Goal: Information Seeking & Learning: Understand process/instructions

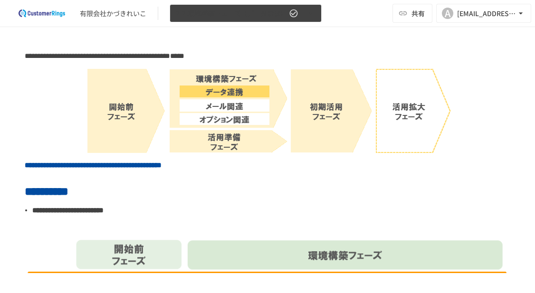
click at [211, 8] on span "2-2.環境構築フェーズ（データ連携）" at bounding box center [231, 14] width 111 height 12
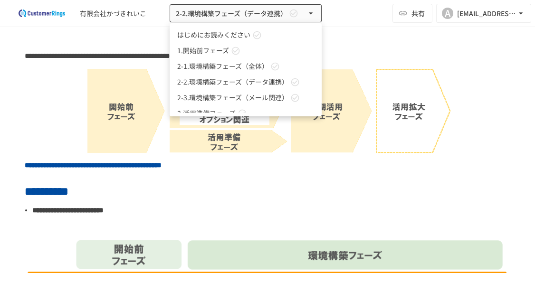
click at [220, 34] on span "はじめにお読みください" at bounding box center [213, 35] width 73 height 10
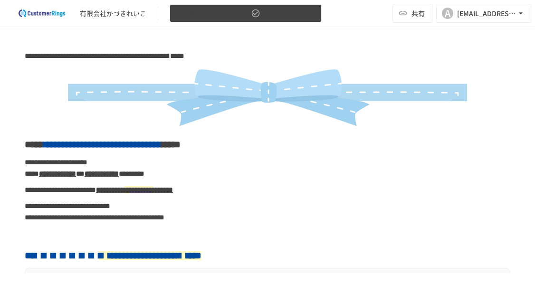
click at [244, 13] on span "はじめにお読みください" at bounding box center [212, 14] width 73 height 12
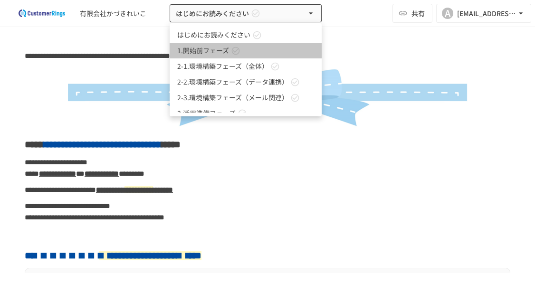
click at [216, 51] on span "1.開始前フェーズ" at bounding box center [203, 51] width 52 height 10
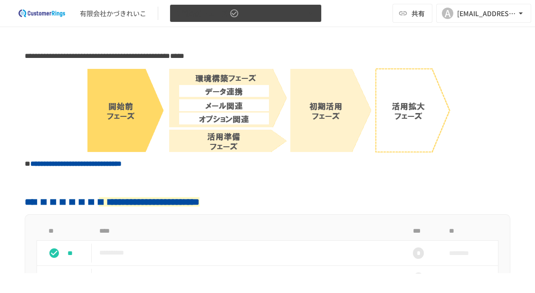
click at [244, 13] on button "1.開始前フェーズ" at bounding box center [246, 13] width 152 height 19
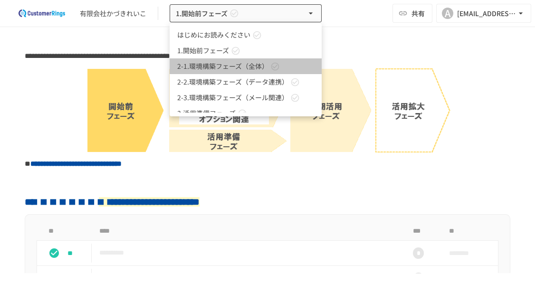
click at [210, 65] on span "2-1.環境構築フェーズ（全体）" at bounding box center [222, 66] width 91 height 10
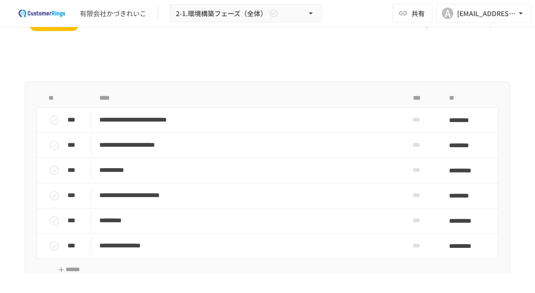
scroll to position [528, 0]
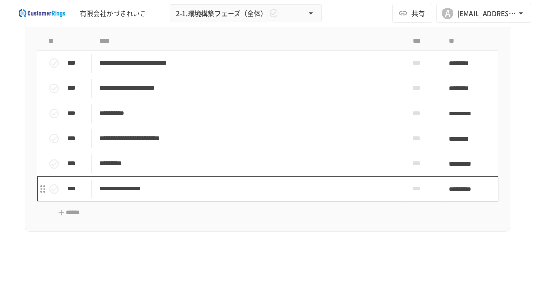
click at [186, 188] on p "**********" at bounding box center [243, 189] width 289 height 12
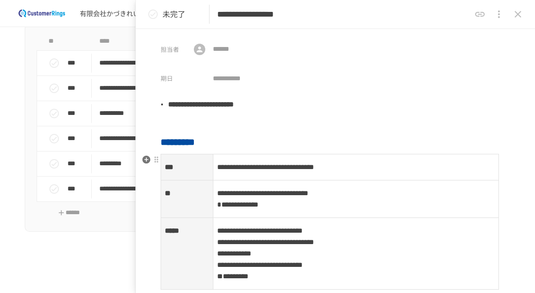
scroll to position [88, 0]
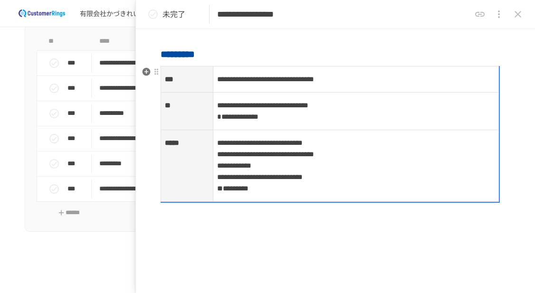
drag, startPoint x: 372, startPoint y: 106, endPoint x: 344, endPoint y: 113, distance: 28.9
click at [344, 113] on p "**********" at bounding box center [355, 111] width 277 height 24
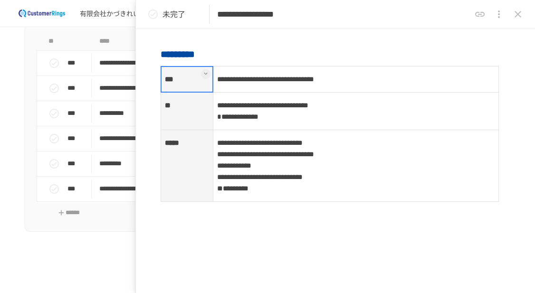
click at [96, 262] on p at bounding box center [268, 268] width 486 height 12
click at [496, 13] on icon "close drawer" at bounding box center [518, 14] width 7 height 7
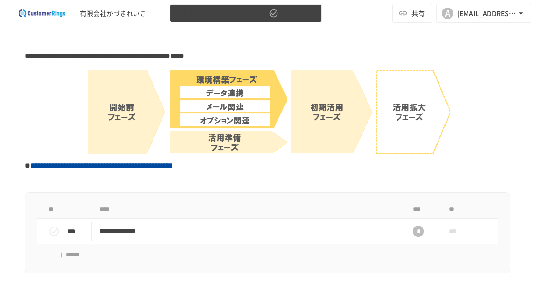
click at [240, 13] on span "2-1.環境構築フェーズ（全体）" at bounding box center [221, 14] width 91 height 12
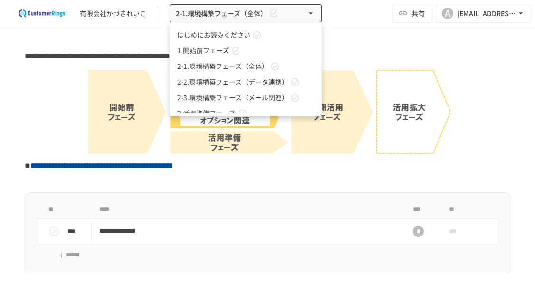
click at [226, 83] on span "2-2.環境構築フェーズ（データ連携）" at bounding box center [232, 82] width 111 height 10
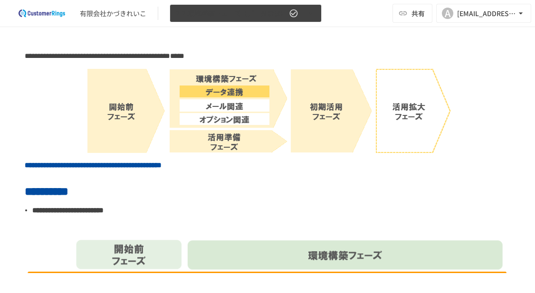
click at [253, 11] on span "2-2.環境構築フェーズ（データ連携）" at bounding box center [231, 14] width 111 height 12
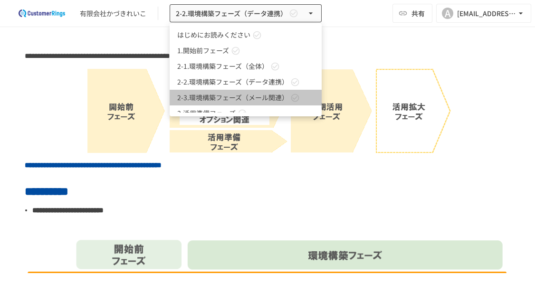
click at [242, 93] on span "2-3.環境構築フェーズ（メール関連）" at bounding box center [232, 98] width 111 height 10
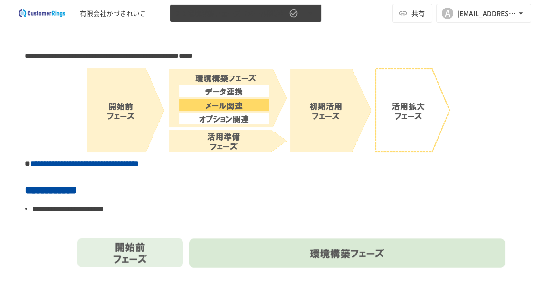
click at [248, 12] on span "2-3.環境構築フェーズ（メール関連）" at bounding box center [231, 14] width 111 height 12
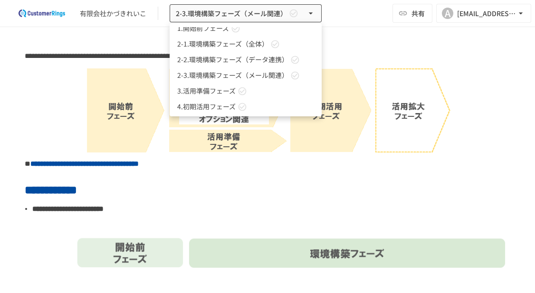
scroll to position [26, 0]
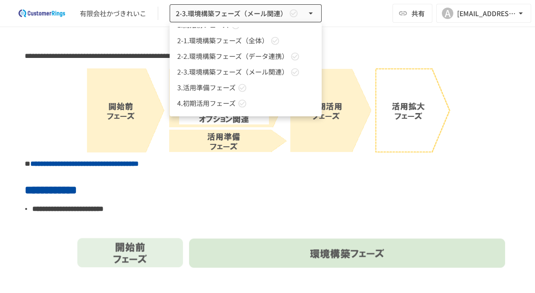
click at [205, 86] on span "3.活用準備フェーズ" at bounding box center [206, 88] width 58 height 10
